Goal: Obtain resource: Obtain resource

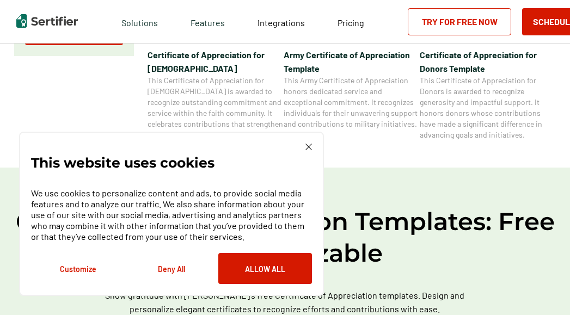
scroll to position [490, 0]
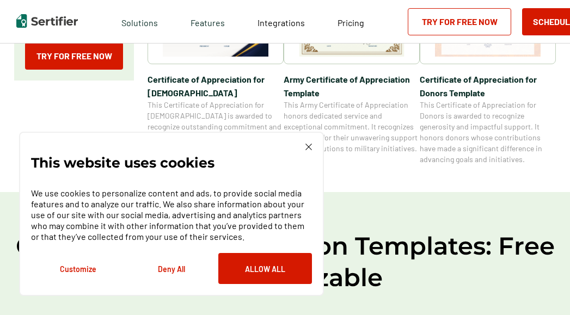
click at [309, 146] on img at bounding box center [308, 147] width 7 height 7
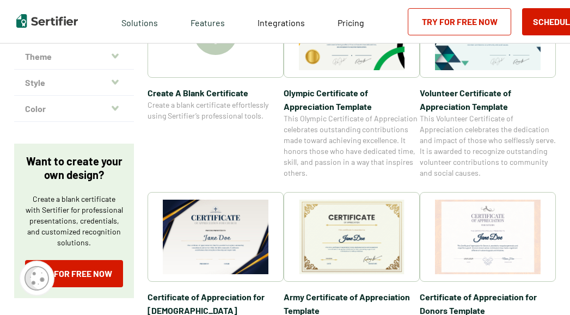
scroll to position [218, 0]
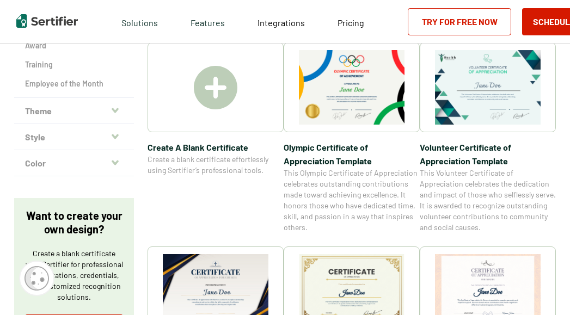
click at [466, 161] on span "Volunteer Certificate of Appreciation Template" at bounding box center [488, 153] width 136 height 27
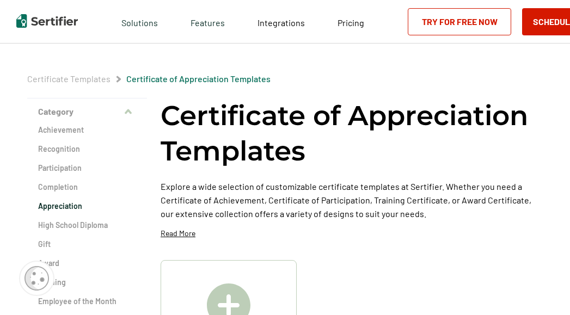
scroll to position [218, 0]
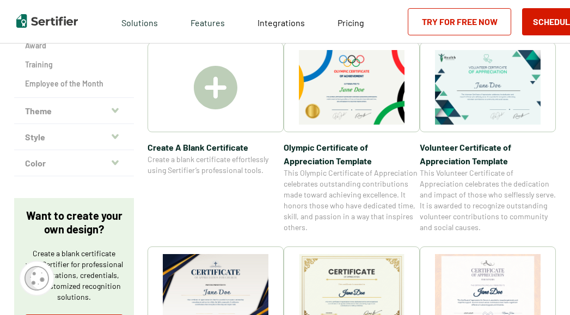
click at [211, 148] on span "Create A Blank Certificate" at bounding box center [215, 147] width 136 height 14
